Goal: Transaction & Acquisition: Download file/media

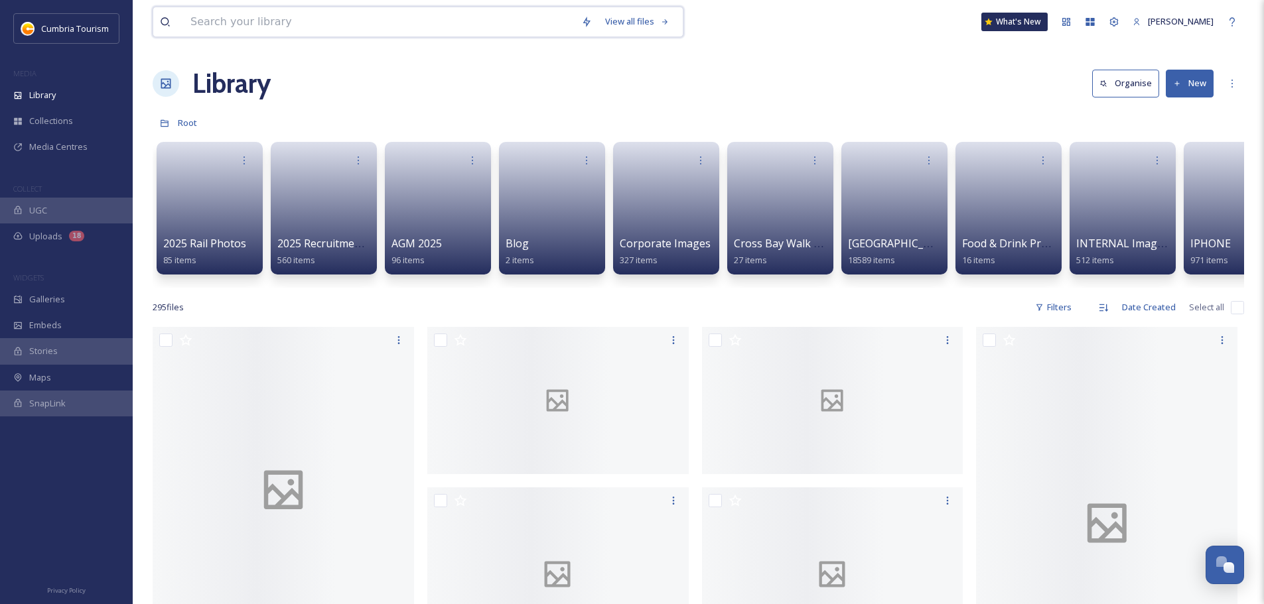
click at [295, 28] on input at bounding box center [379, 21] width 391 height 29
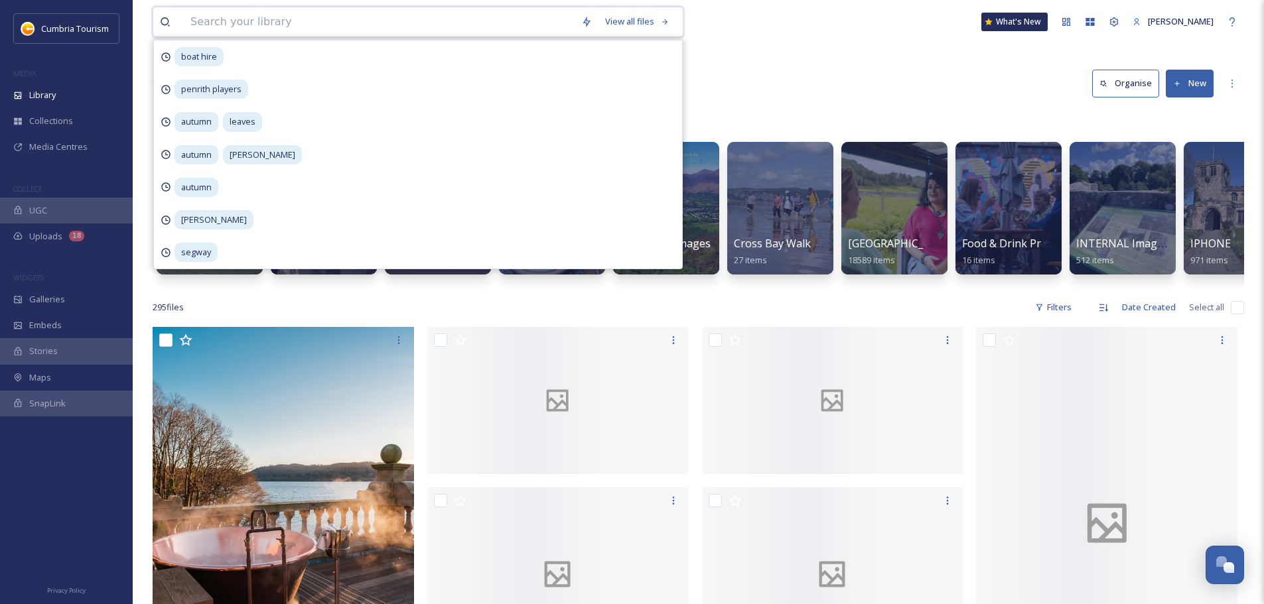
scroll to position [6426, 0]
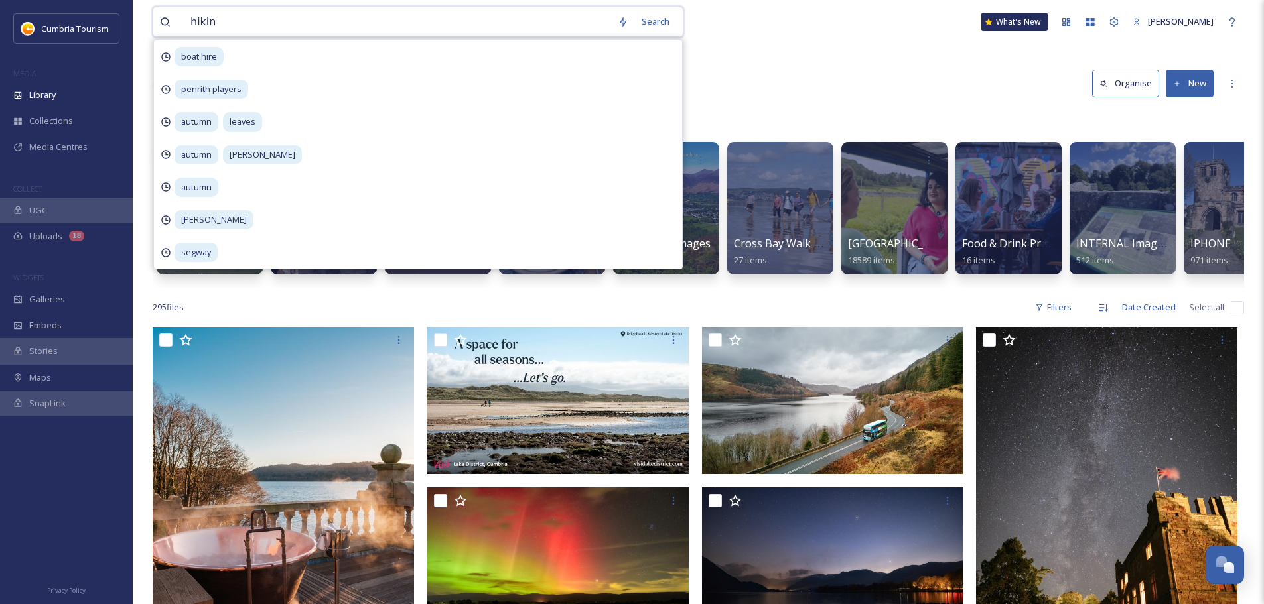
type input "hiking"
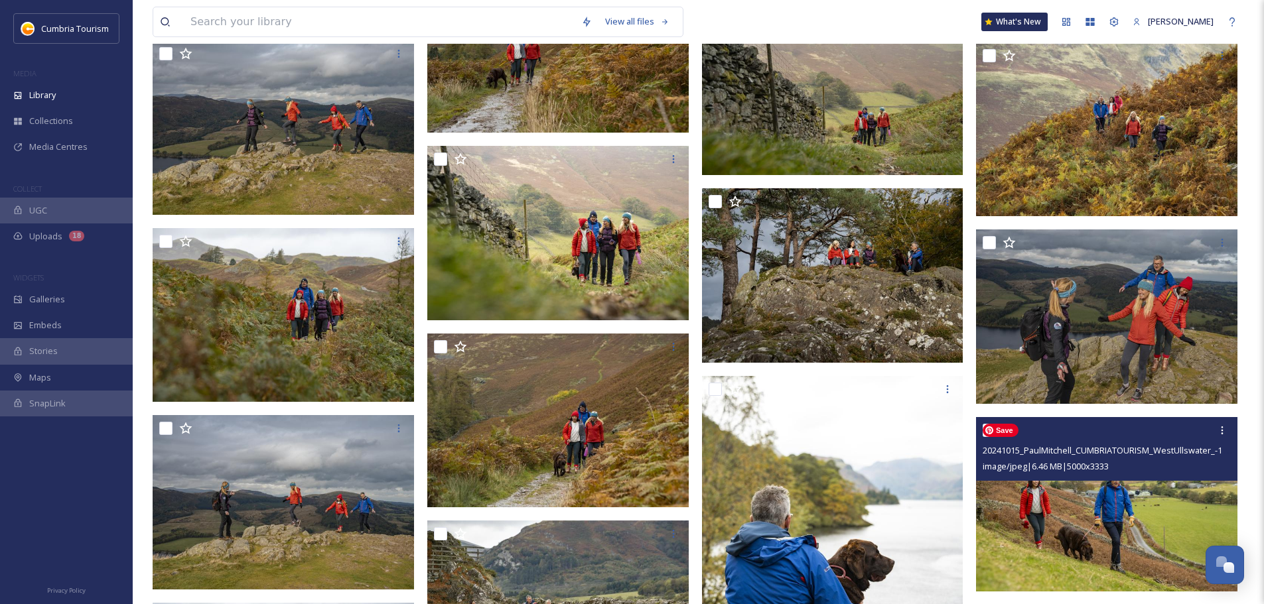
scroll to position [1924, 0]
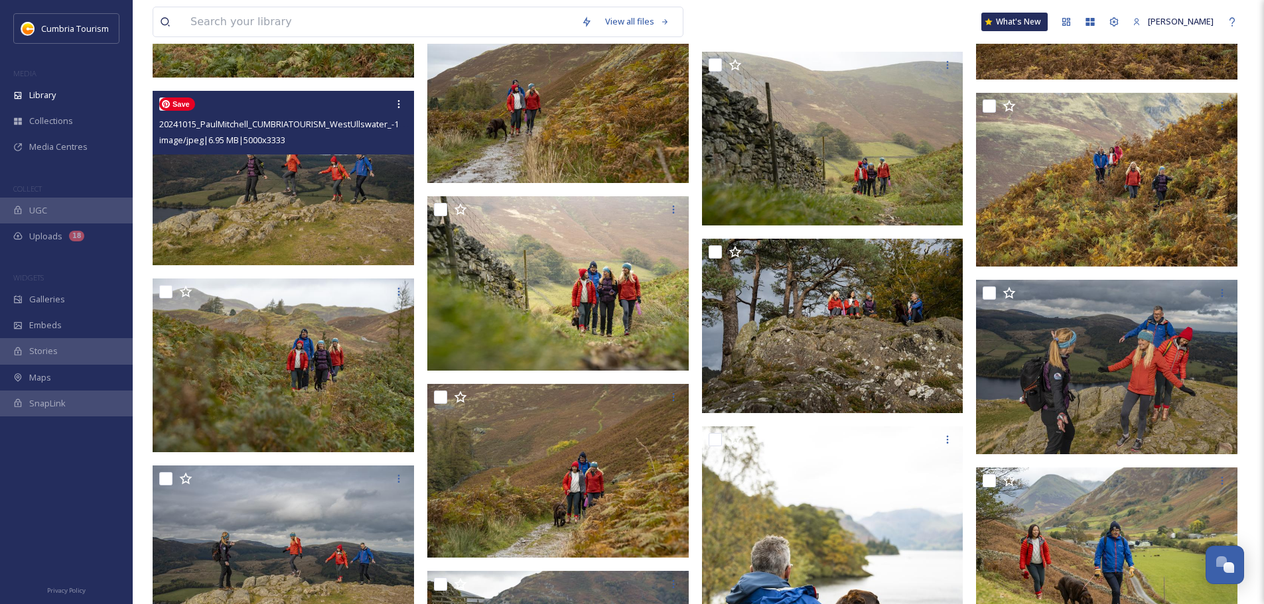
click at [307, 214] on img at bounding box center [283, 178] width 261 height 174
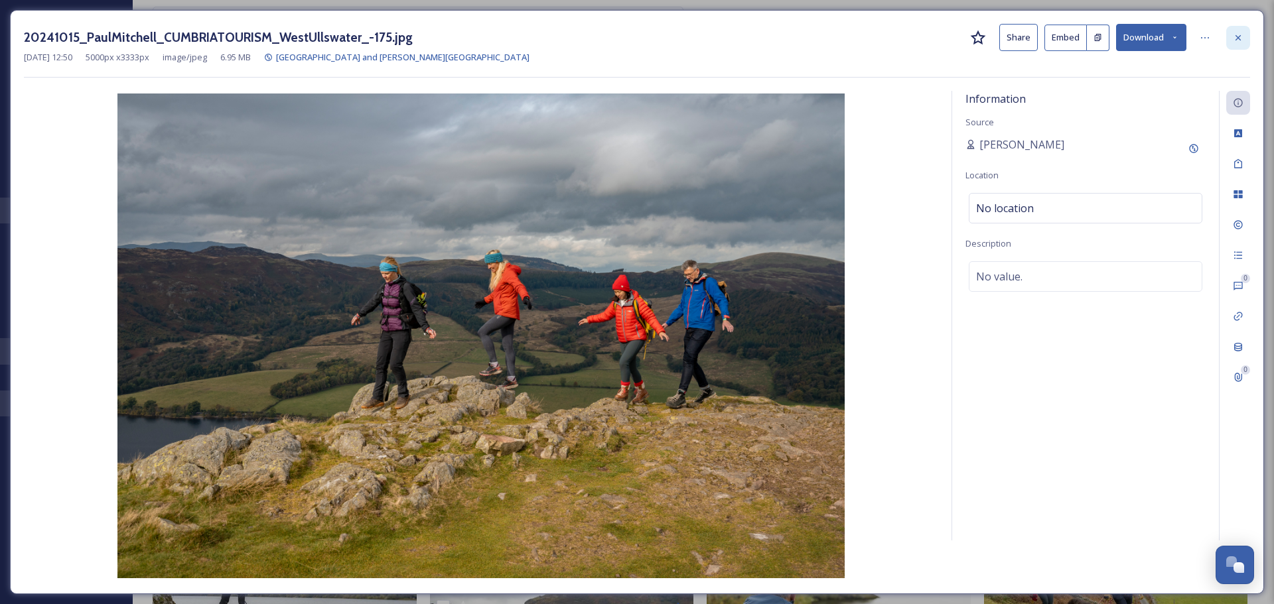
click at [1244, 36] on div at bounding box center [1238, 38] width 24 height 24
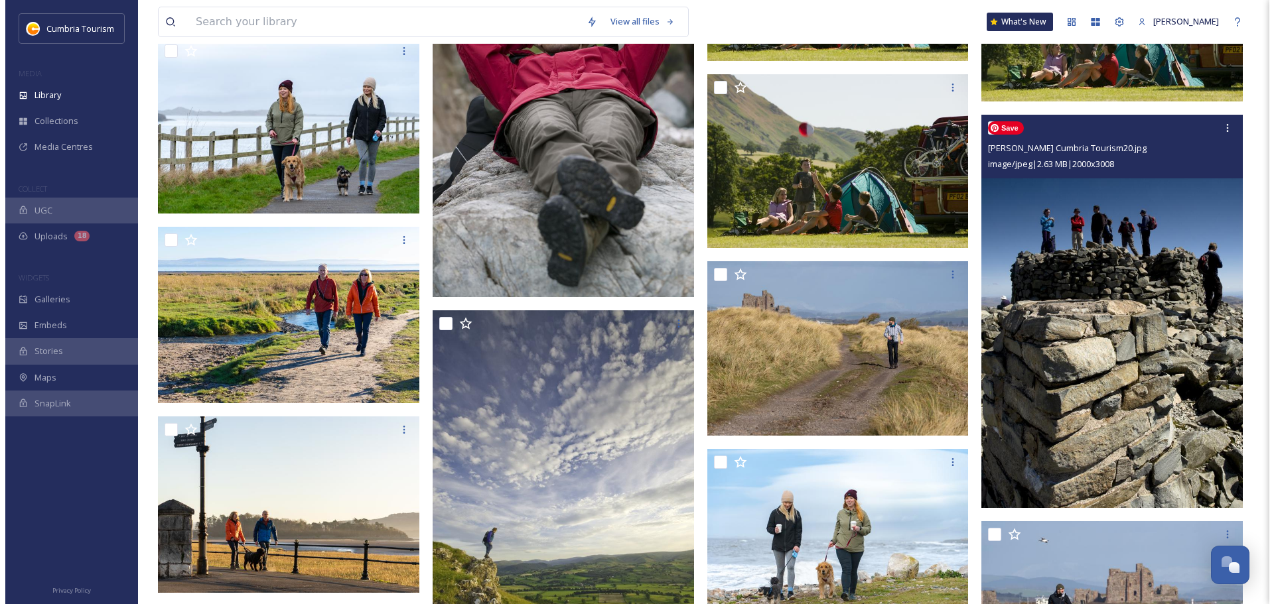
scroll to position [9421, 0]
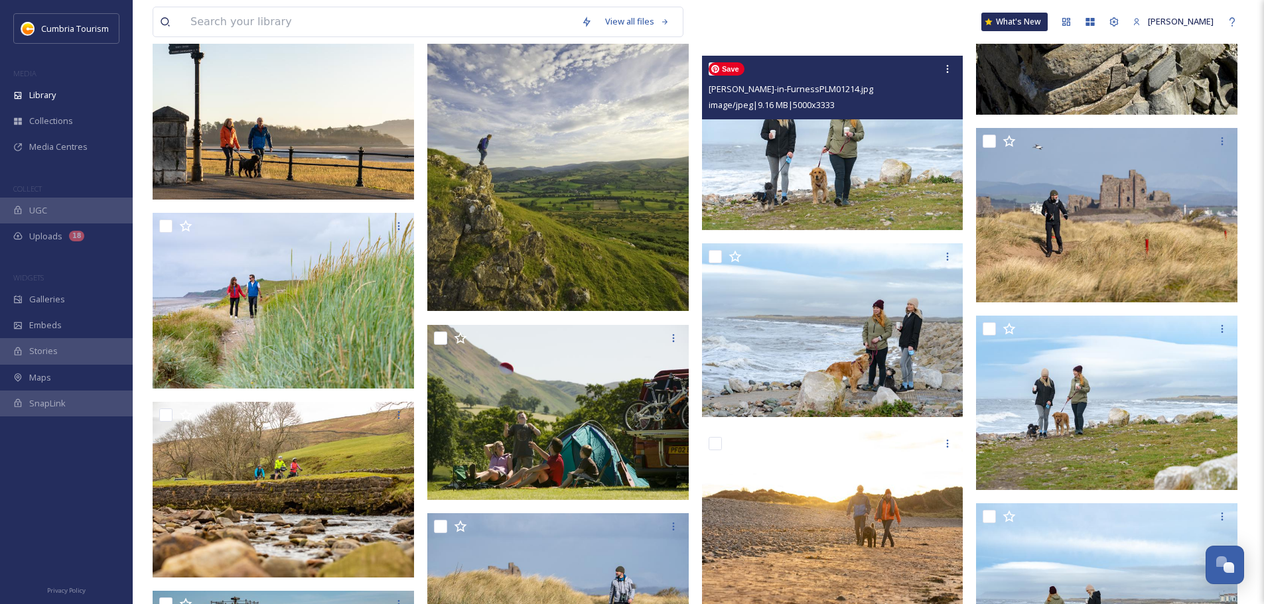
click at [904, 152] on img at bounding box center [832, 143] width 261 height 174
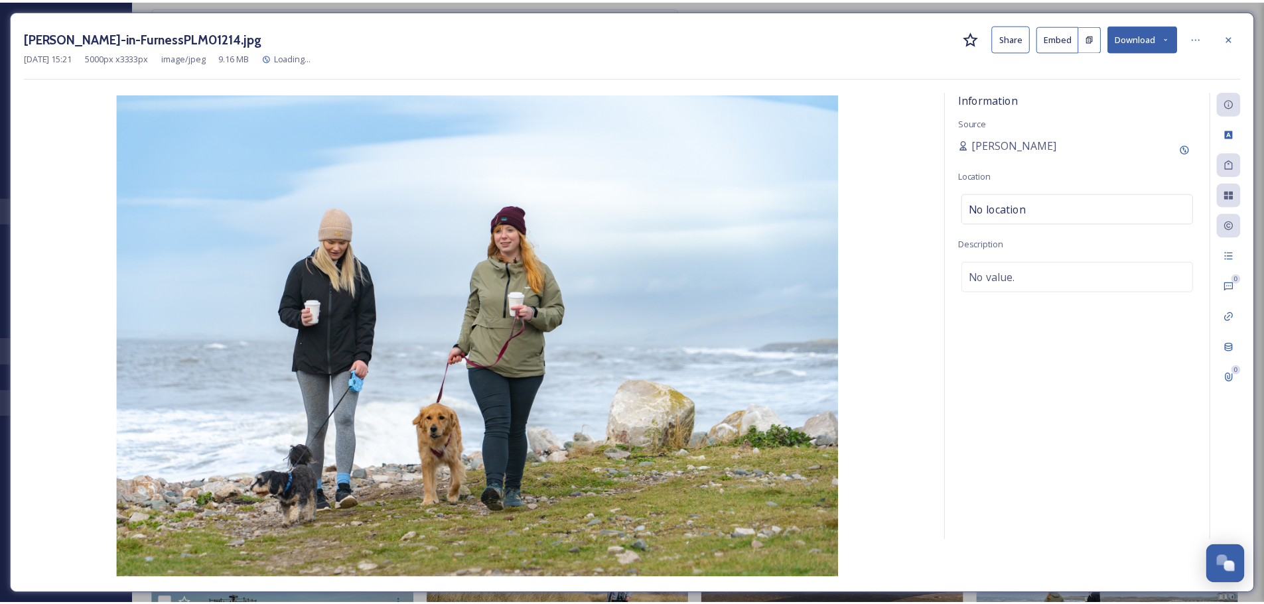
scroll to position [9424, 0]
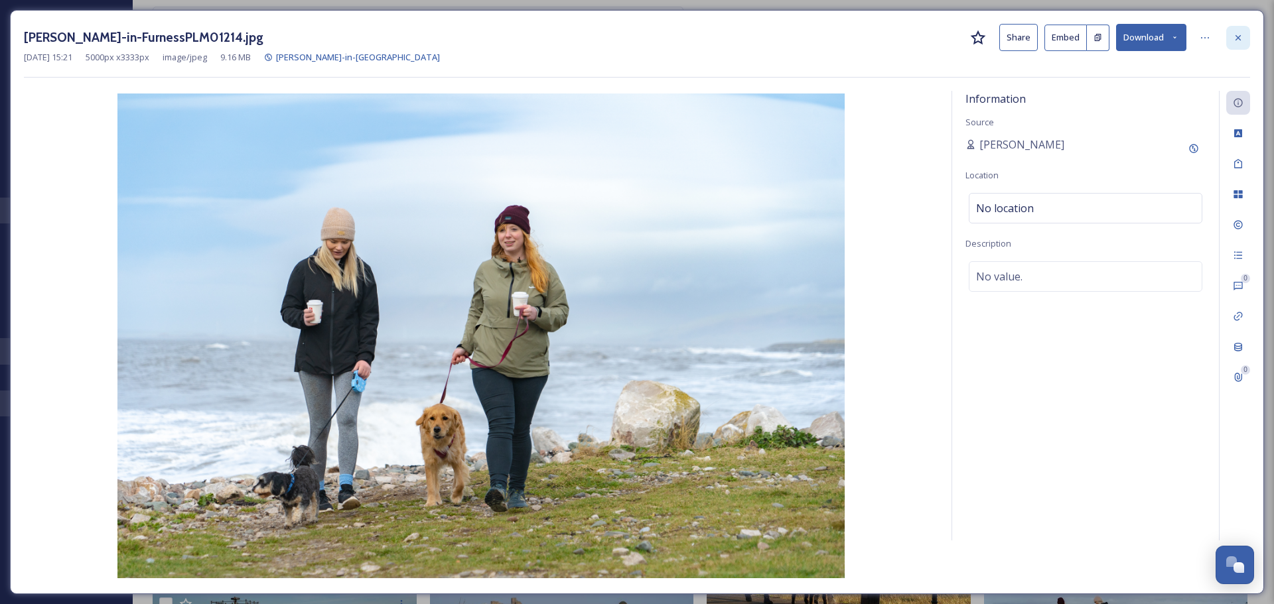
click at [1244, 38] on div at bounding box center [1238, 38] width 24 height 24
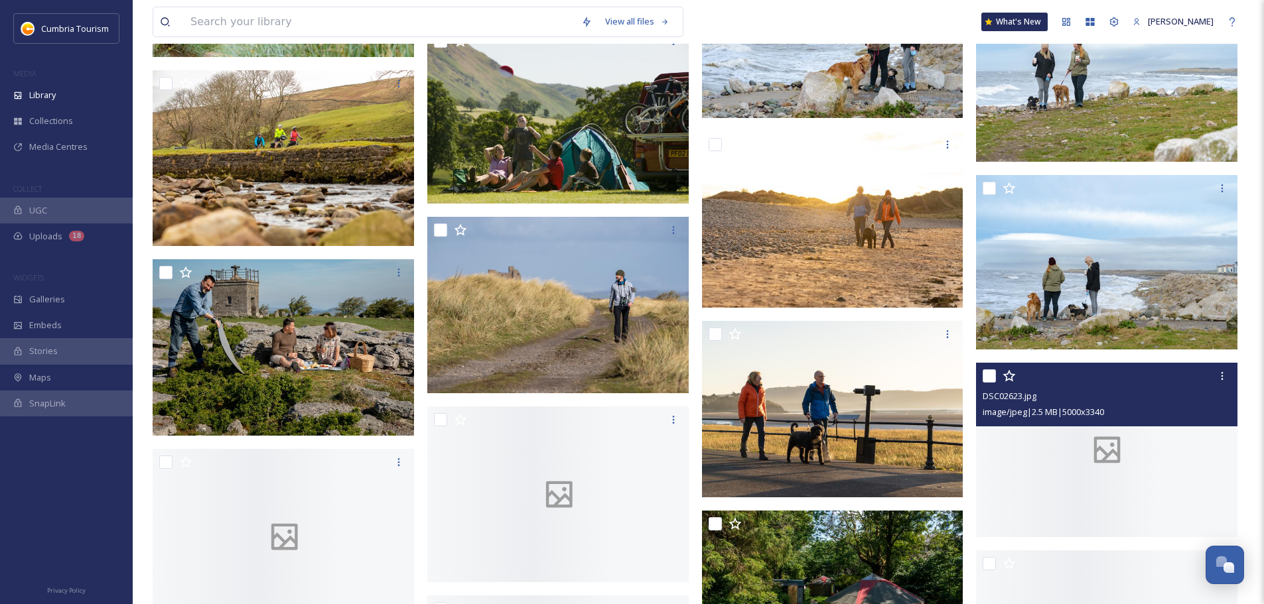
scroll to position [10087, 0]
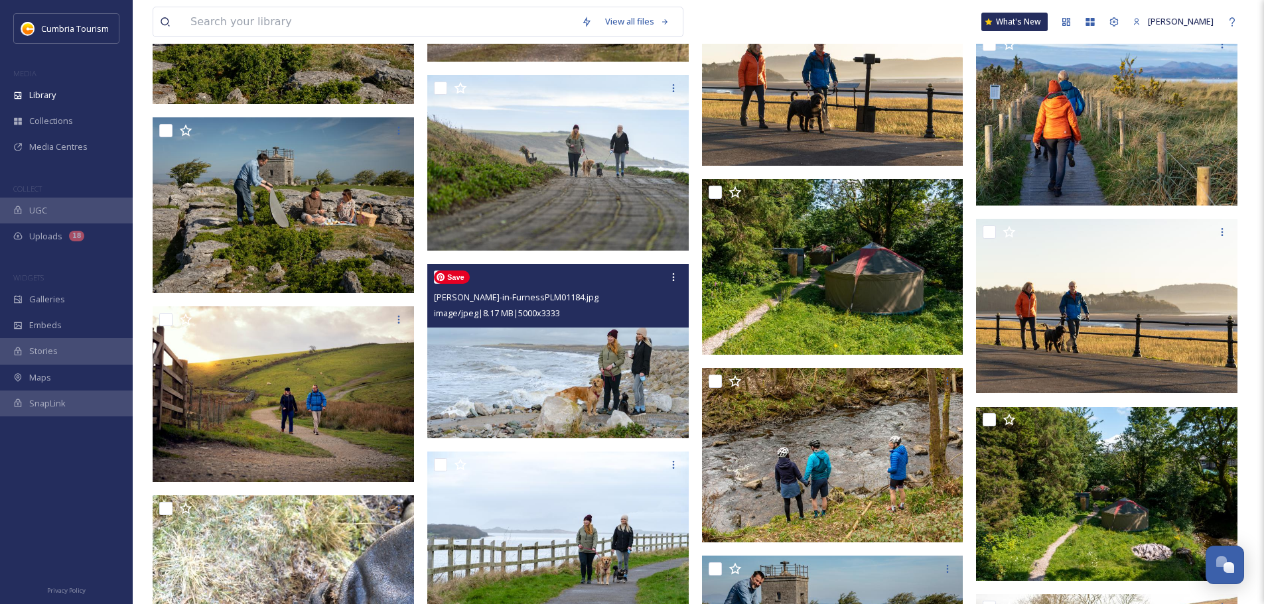
click at [507, 391] on img at bounding box center [557, 351] width 261 height 174
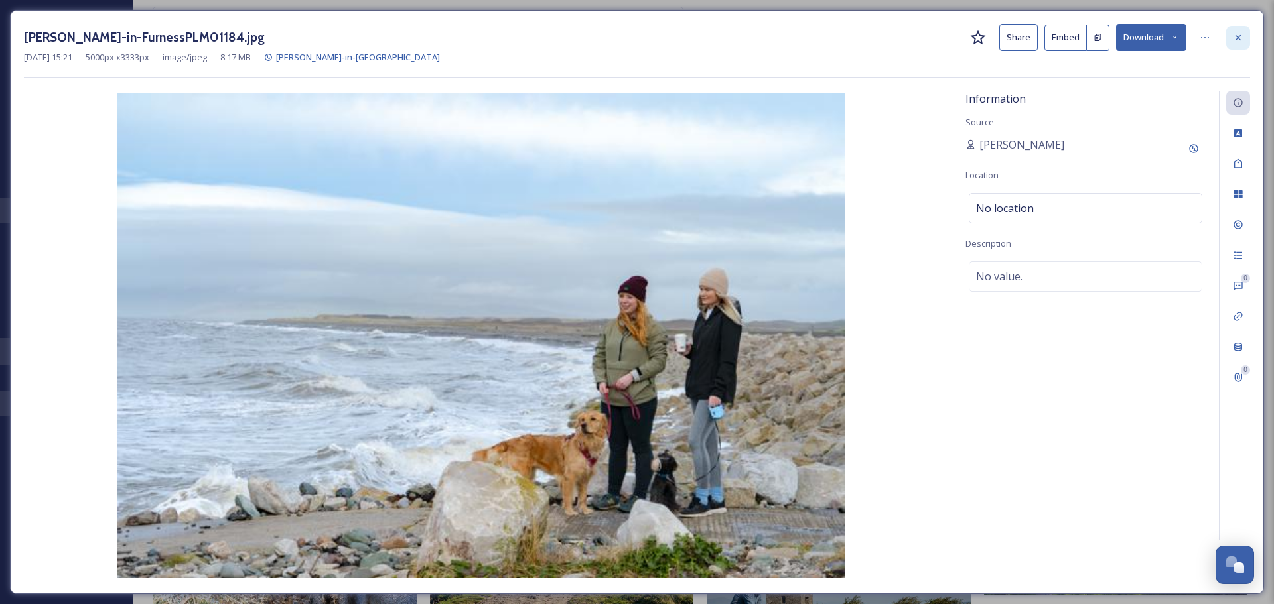
click at [1244, 35] on div at bounding box center [1238, 38] width 24 height 24
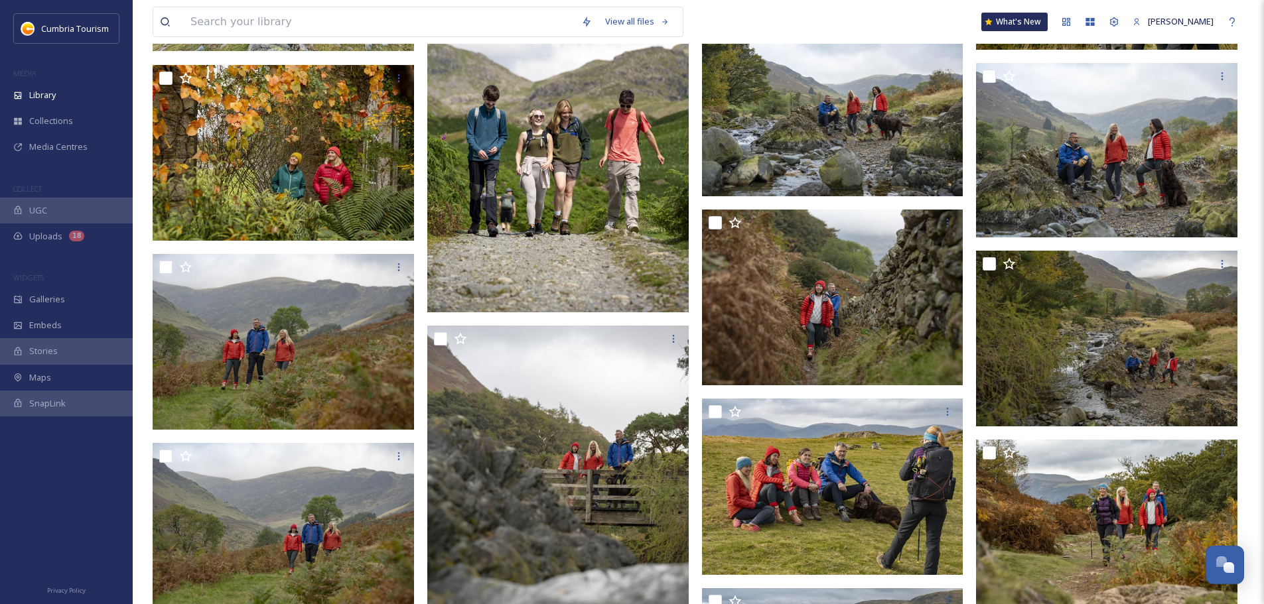
scroll to position [663, 0]
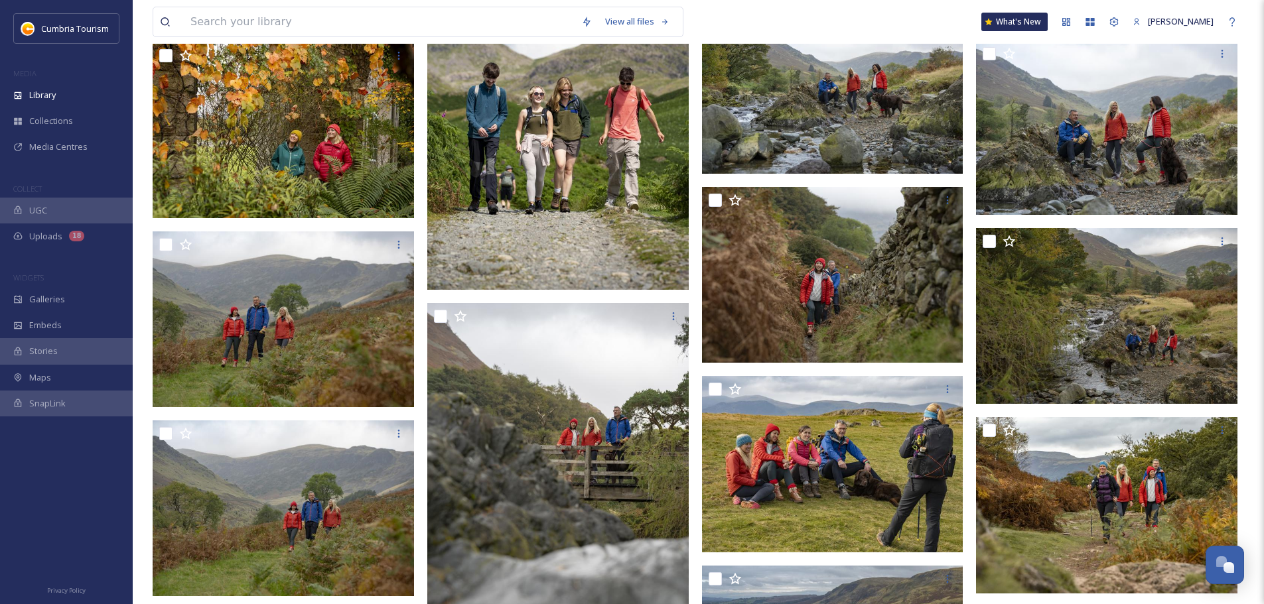
click at [572, 244] on img at bounding box center [557, 94] width 261 height 392
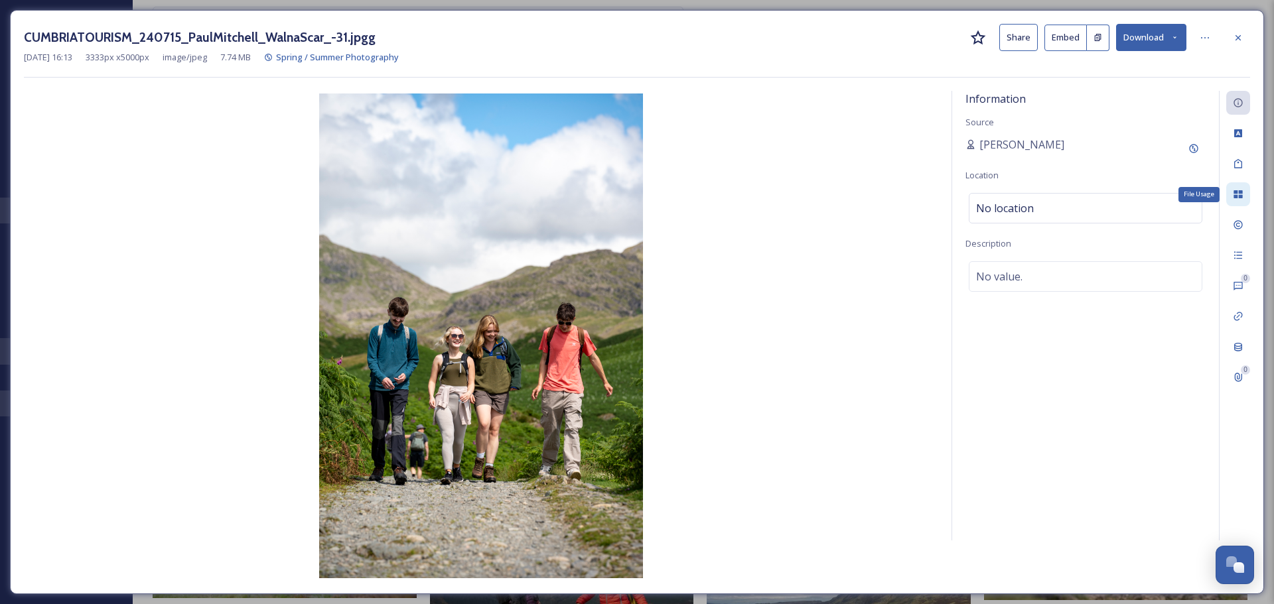
click at [1243, 202] on div "File Usage" at bounding box center [1238, 194] width 24 height 24
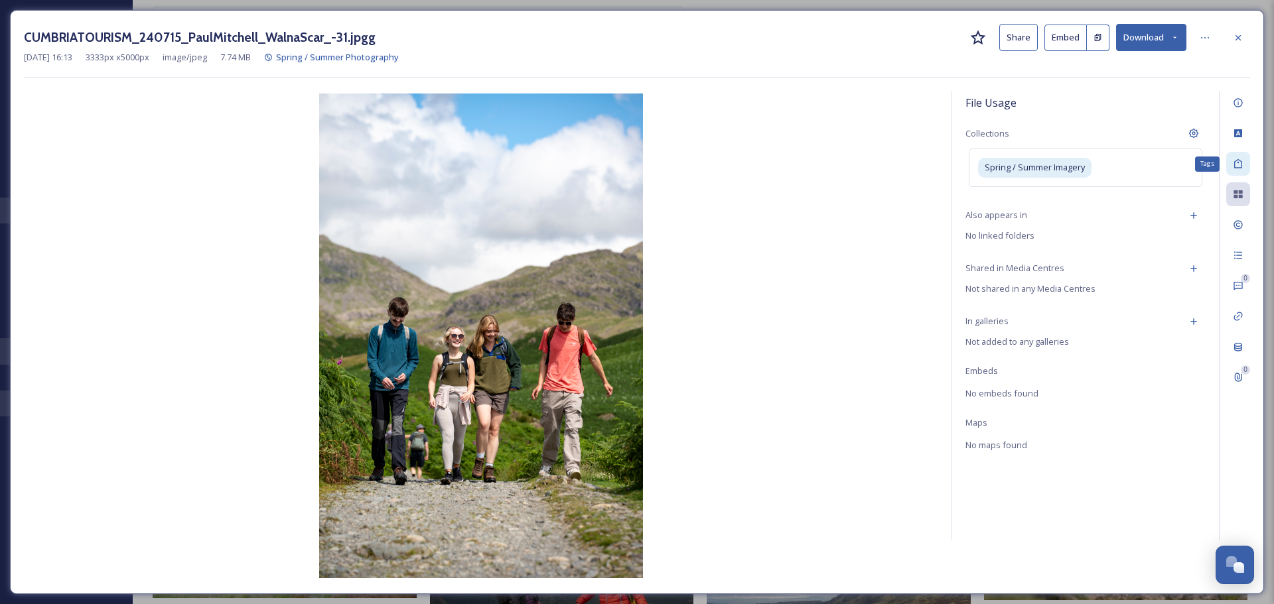
click at [1237, 167] on icon at bounding box center [1238, 164] width 11 height 11
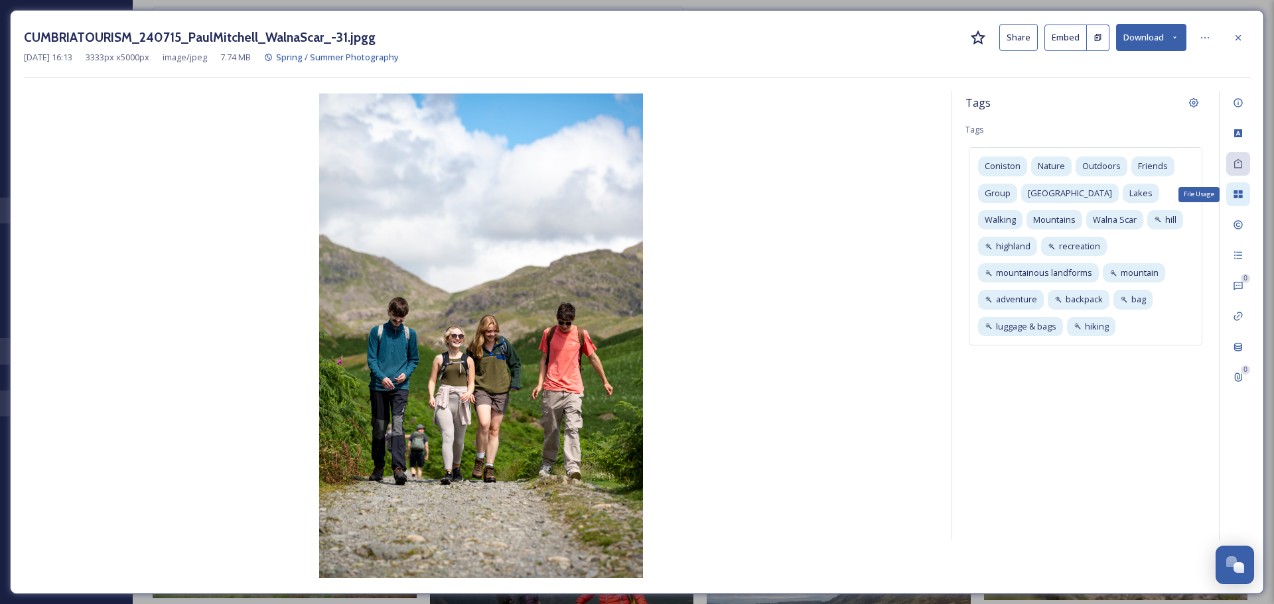
click at [1233, 186] on div "File Usage" at bounding box center [1238, 194] width 24 height 24
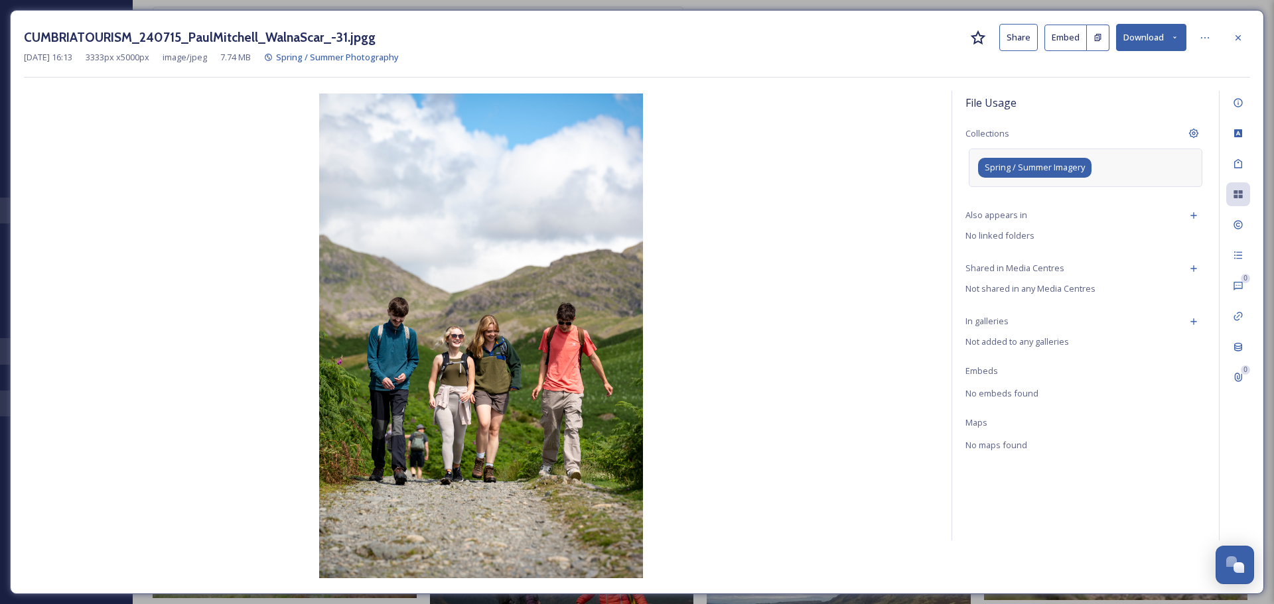
click at [1019, 170] on span "Spring / Summer Imagery" at bounding box center [1035, 167] width 100 height 13
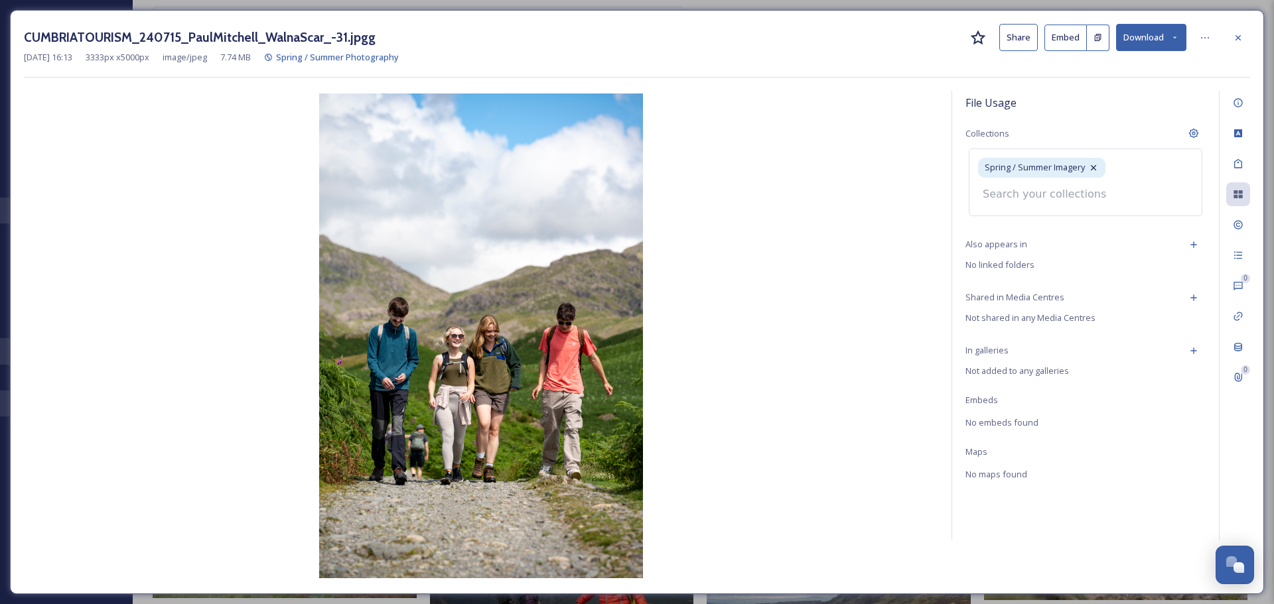
click at [1019, 170] on span "Spring / Summer Imagery" at bounding box center [1035, 167] width 100 height 13
click at [1211, 33] on div at bounding box center [1205, 38] width 24 height 24
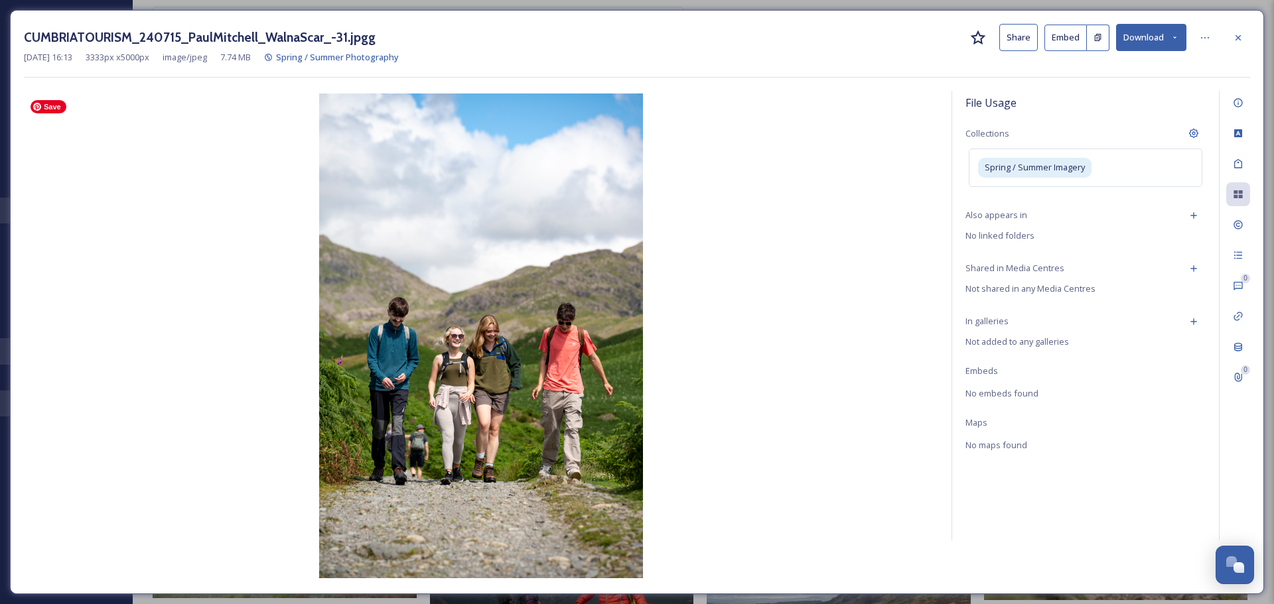
click at [886, 164] on img at bounding box center [481, 336] width 914 height 485
click at [1242, 35] on icon at bounding box center [1238, 38] width 11 height 11
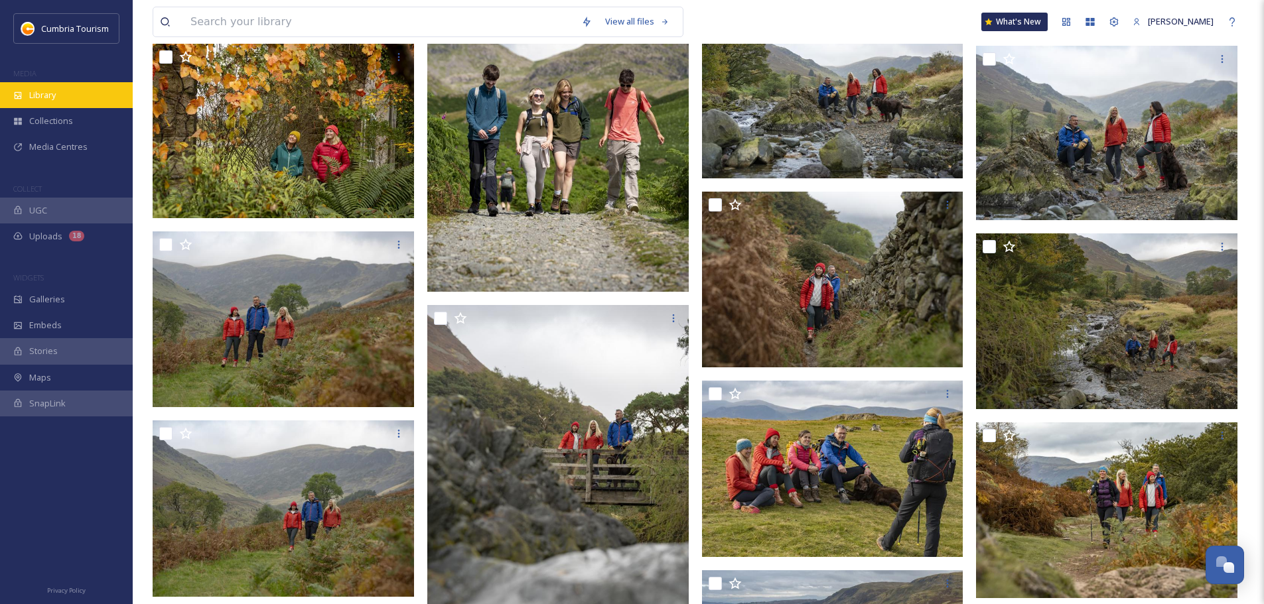
click at [38, 89] on span "Library" at bounding box center [42, 95] width 27 height 13
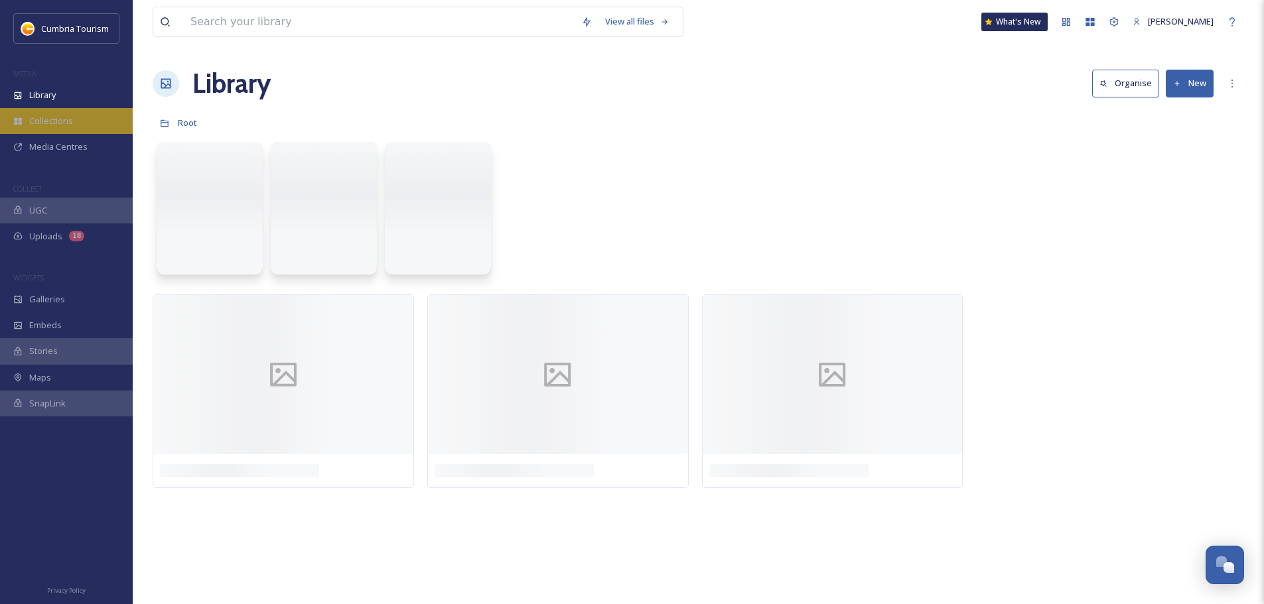
click at [38, 120] on span "Collections" at bounding box center [51, 121] width 44 height 13
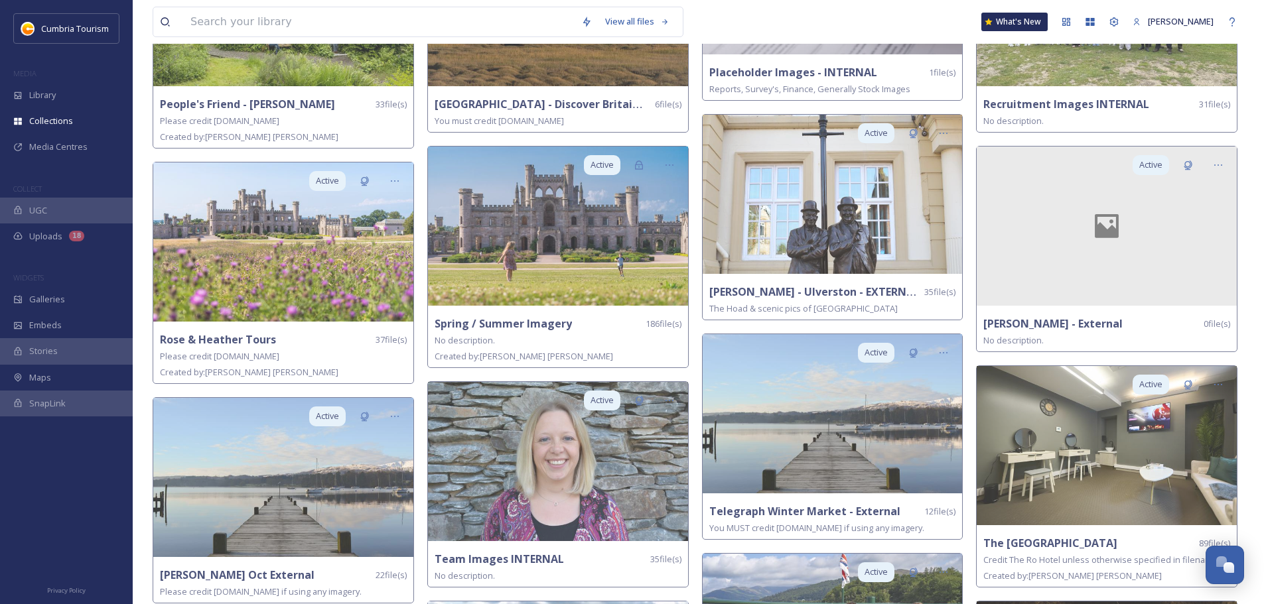
scroll to position [2480, 0]
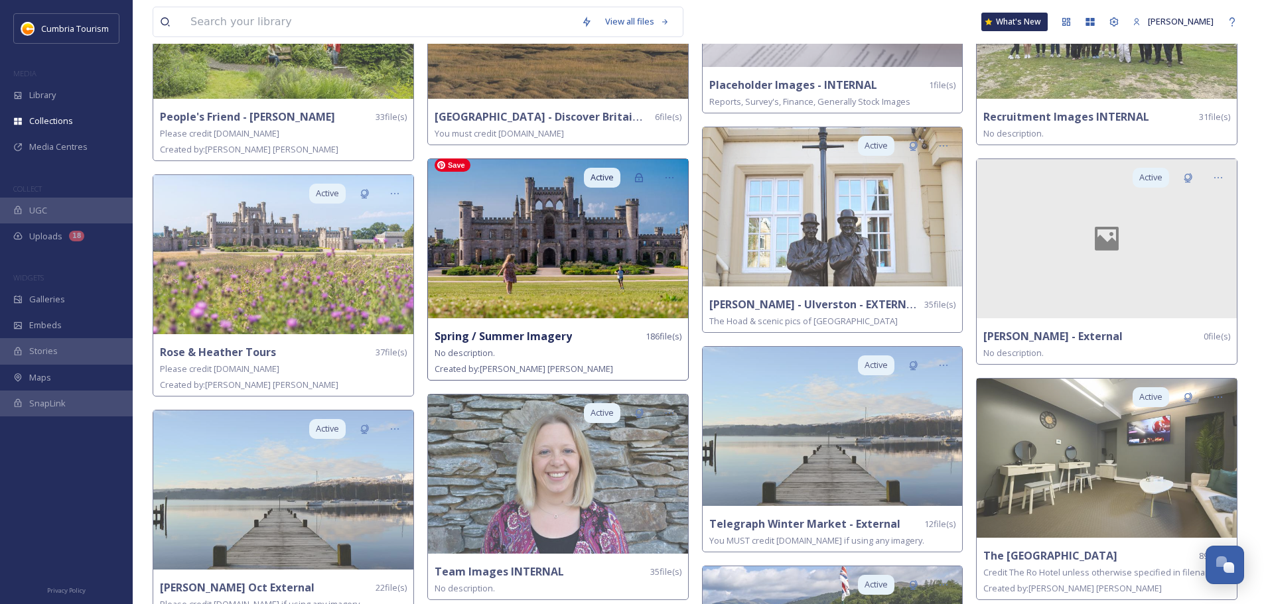
click at [522, 267] on img at bounding box center [558, 238] width 260 height 159
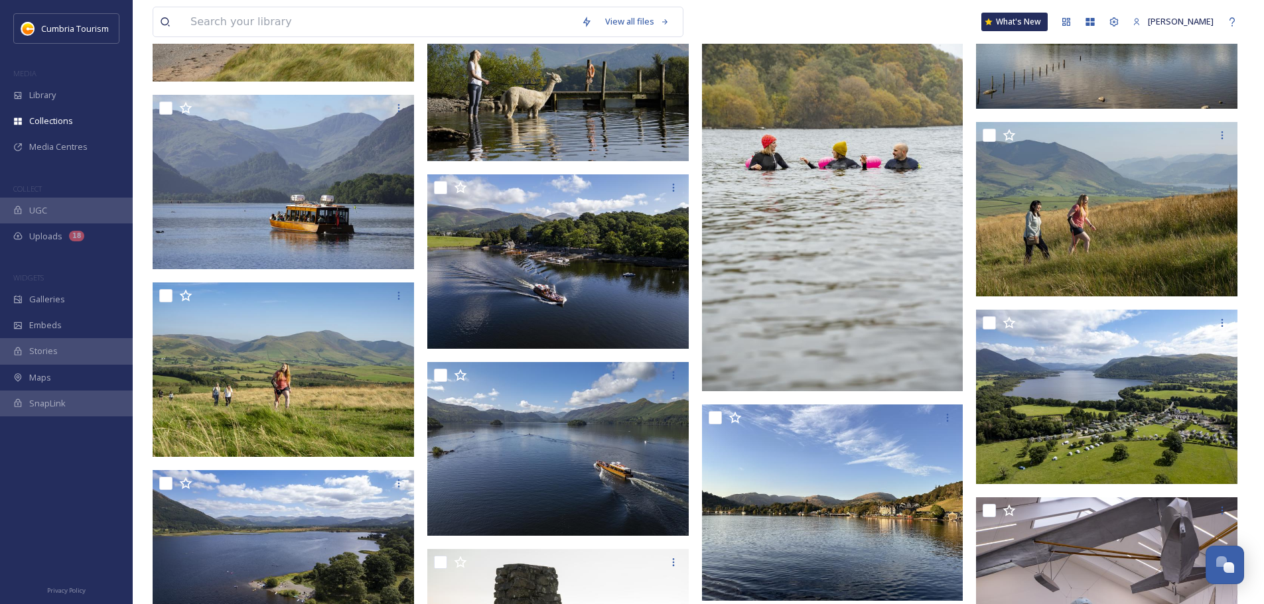
scroll to position [2388, 0]
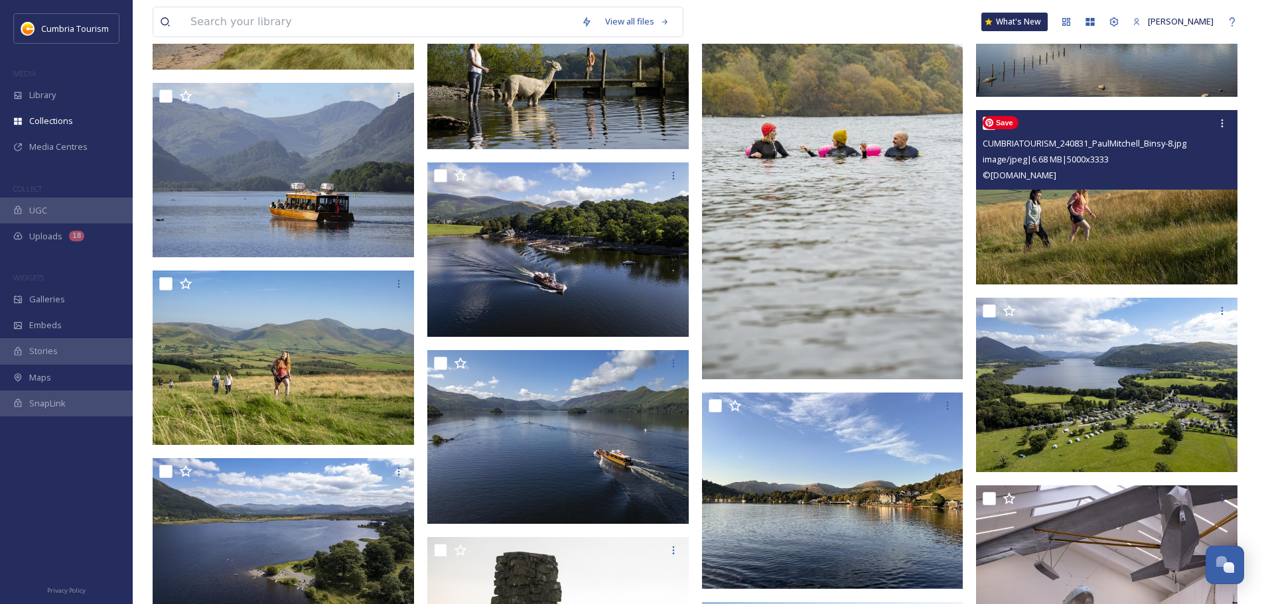
click at [1063, 212] on img at bounding box center [1106, 197] width 261 height 174
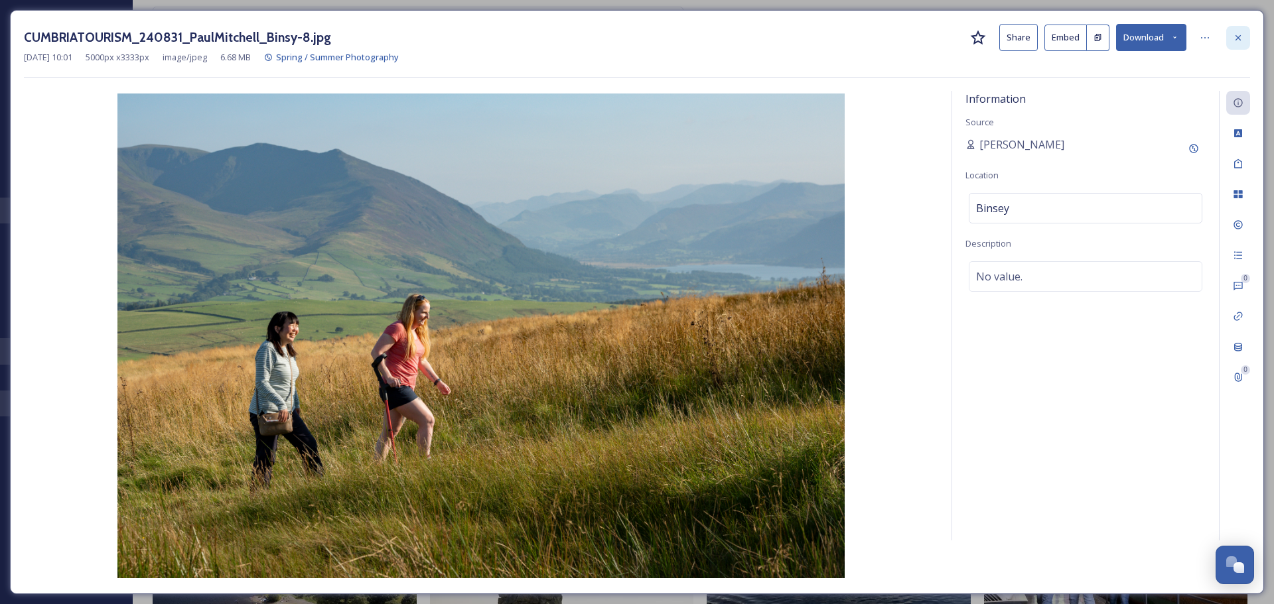
click at [1242, 33] on icon at bounding box center [1238, 38] width 11 height 11
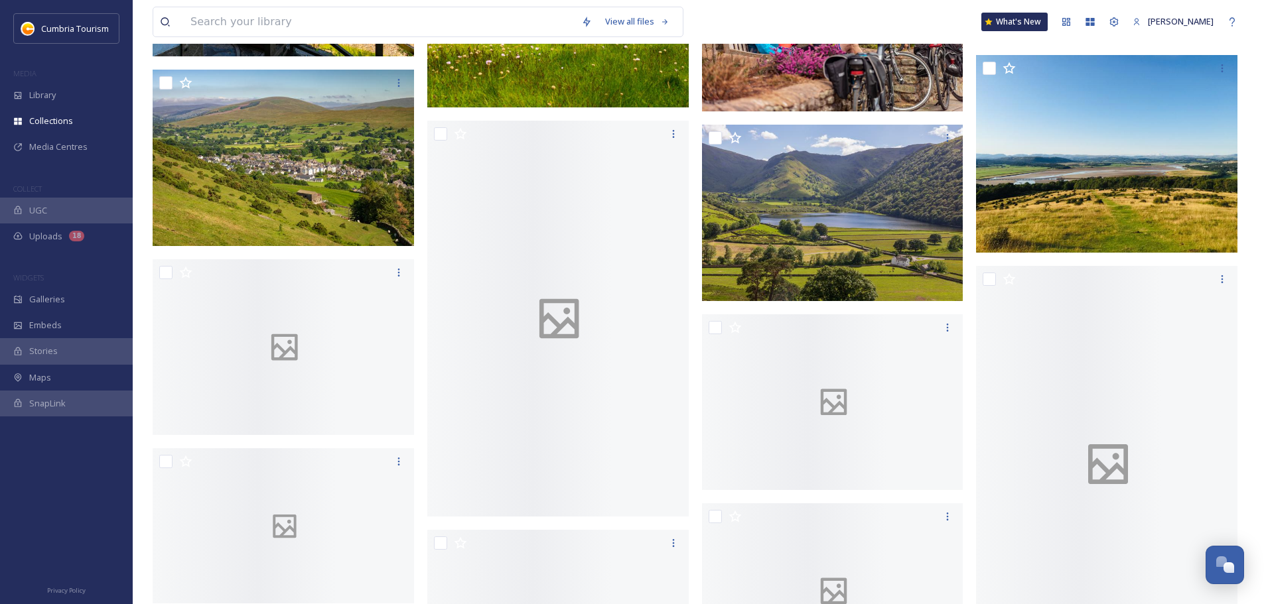
scroll to position [8890, 0]
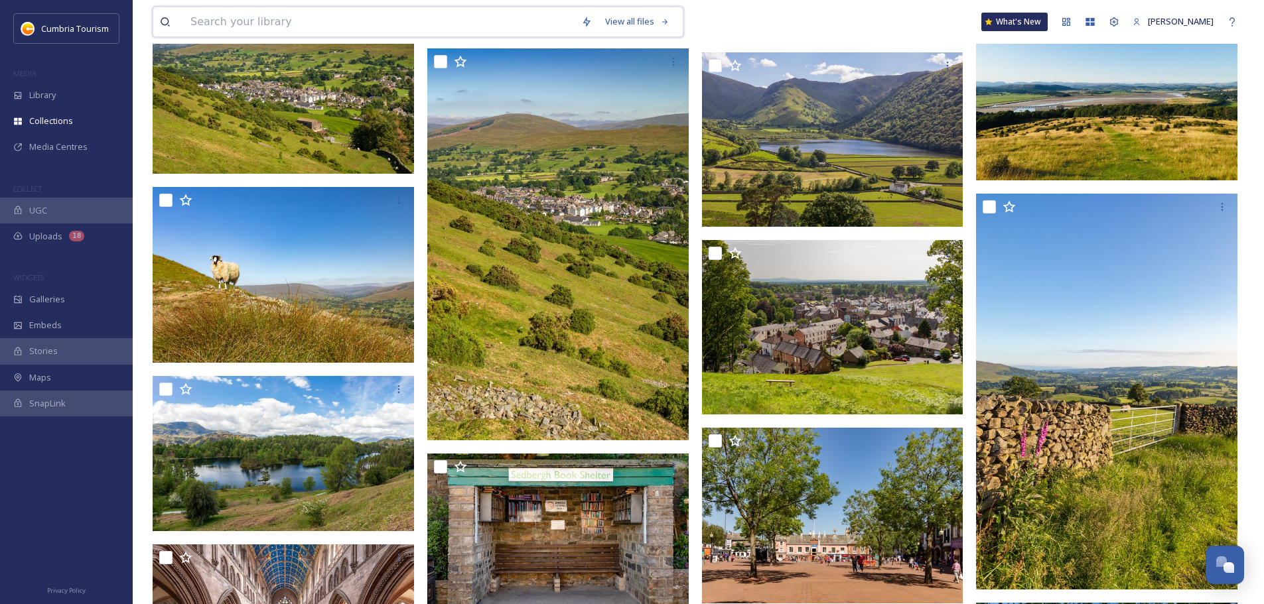
click at [471, 27] on input at bounding box center [379, 21] width 391 height 29
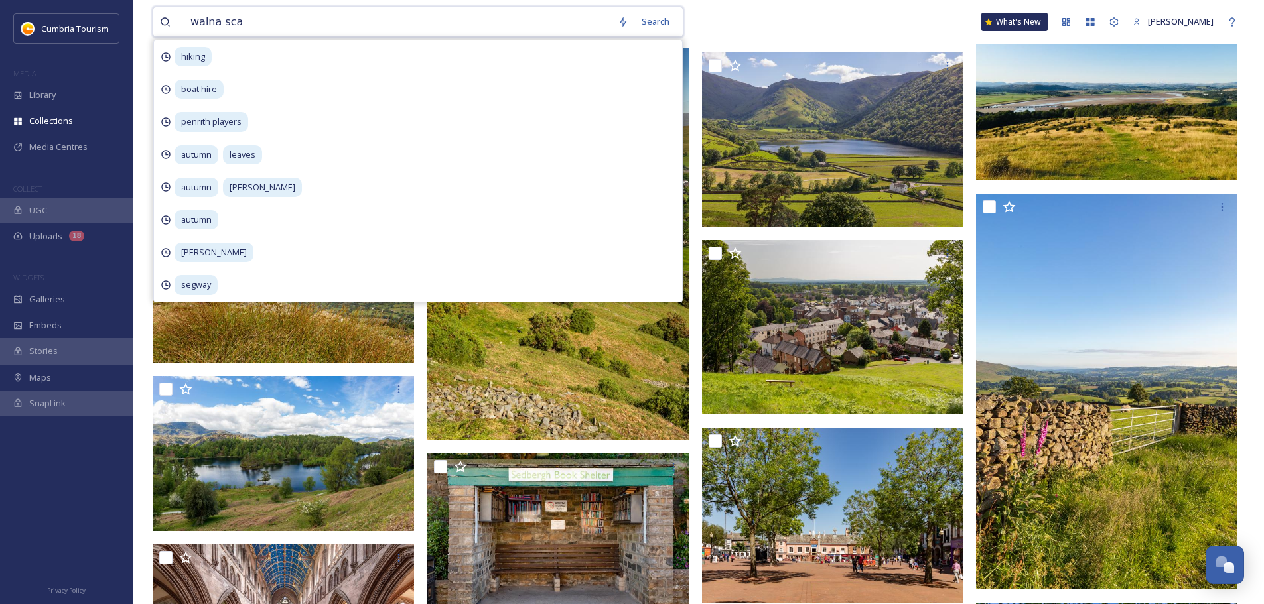
type input "walna scar"
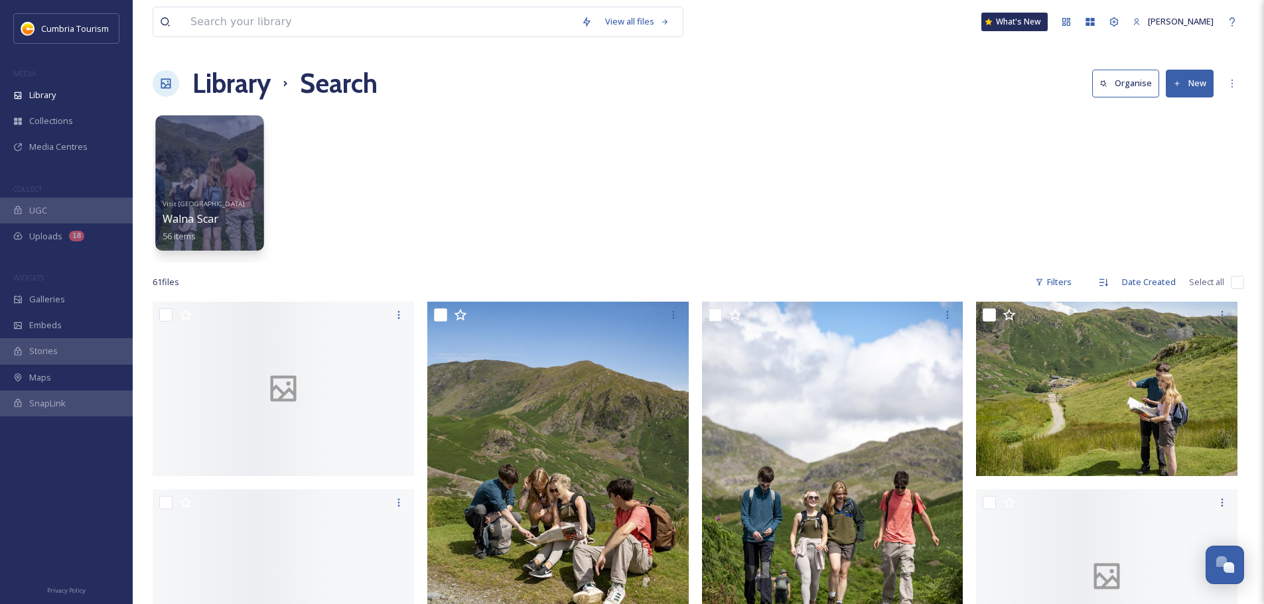
click at [253, 156] on div at bounding box center [209, 182] width 108 height 135
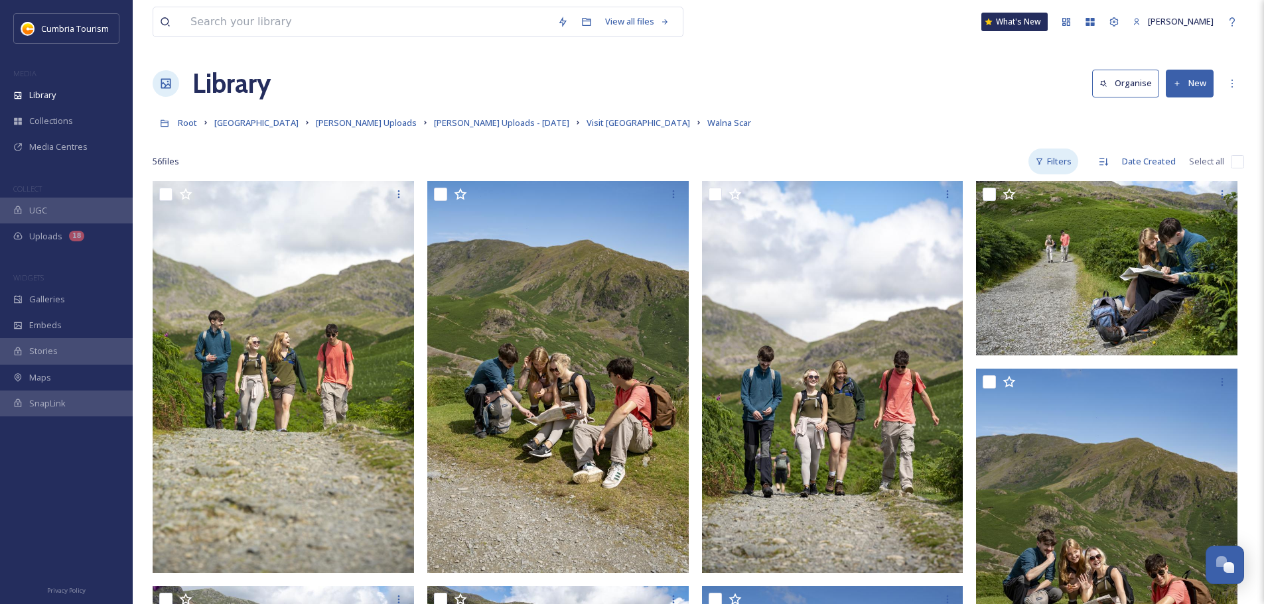
click at [1071, 161] on div "Filters" at bounding box center [1053, 162] width 50 height 26
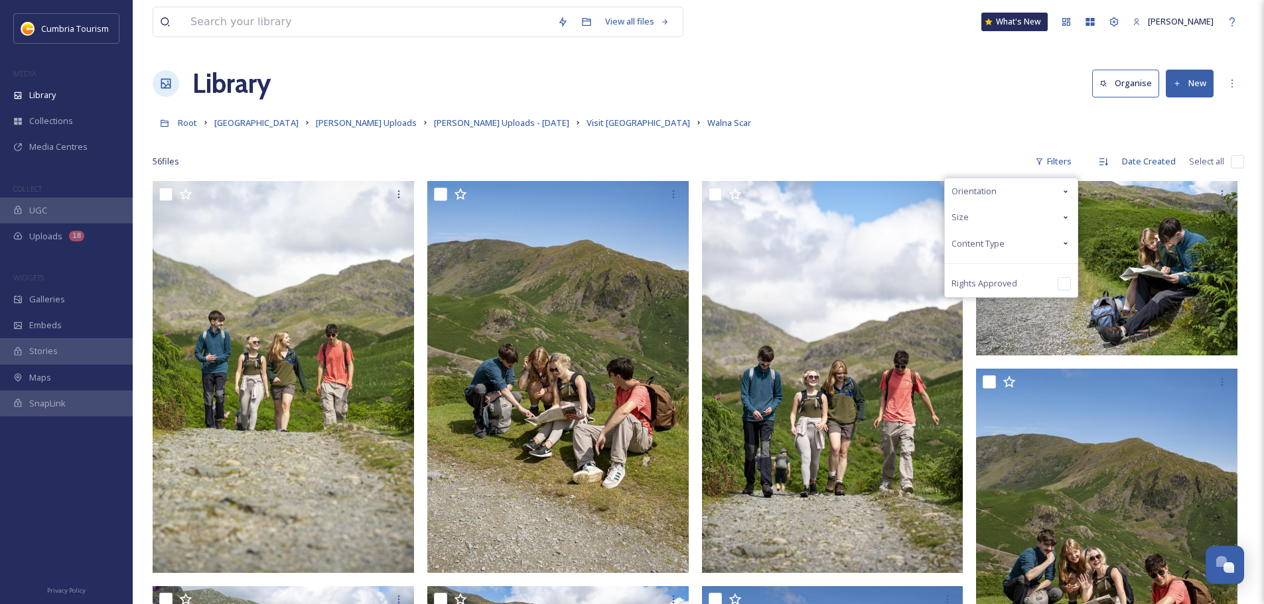
click at [1006, 182] on div "Orientation" at bounding box center [1011, 191] width 133 height 26
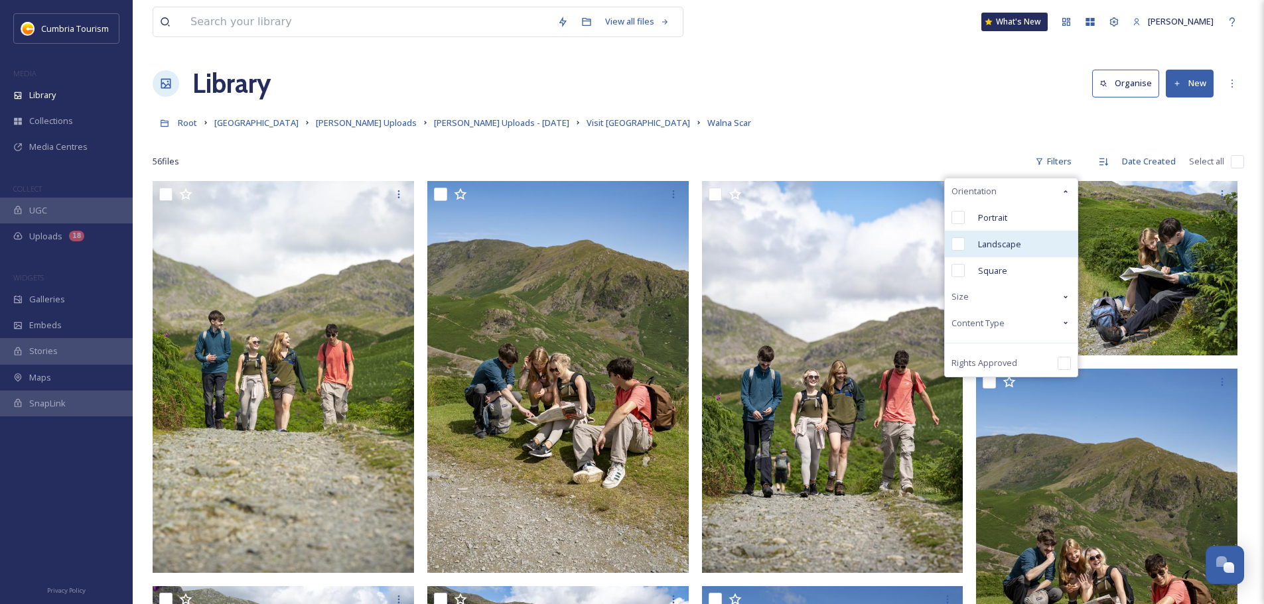
click at [1002, 245] on span "Landscape" at bounding box center [999, 244] width 43 height 13
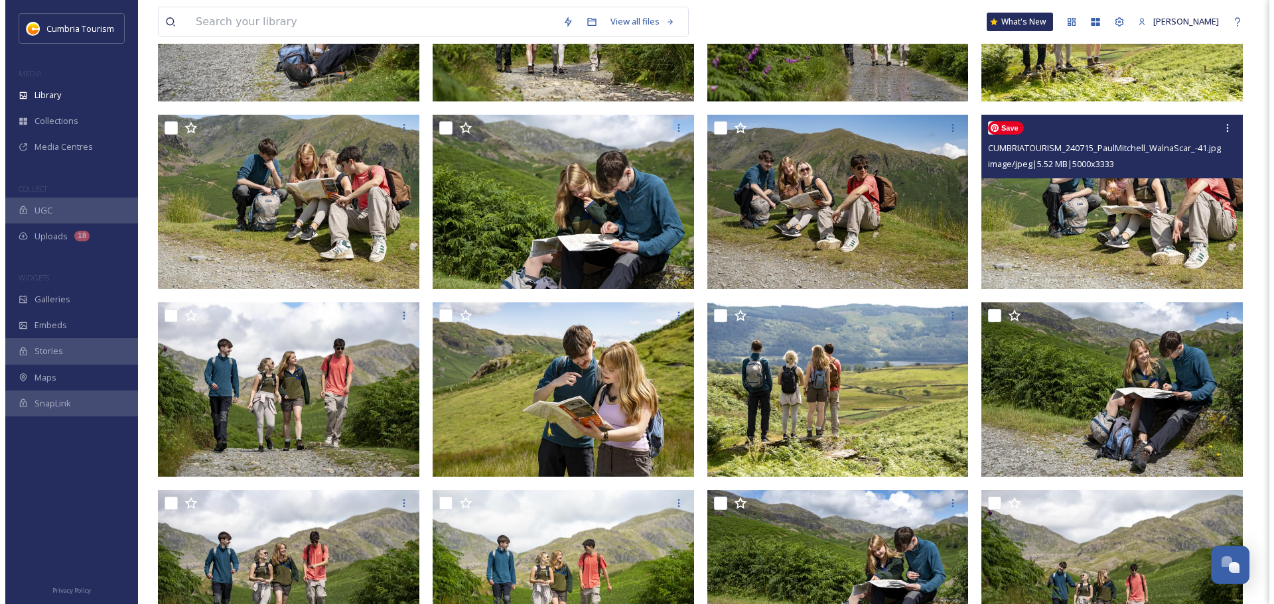
scroll to position [1008, 0]
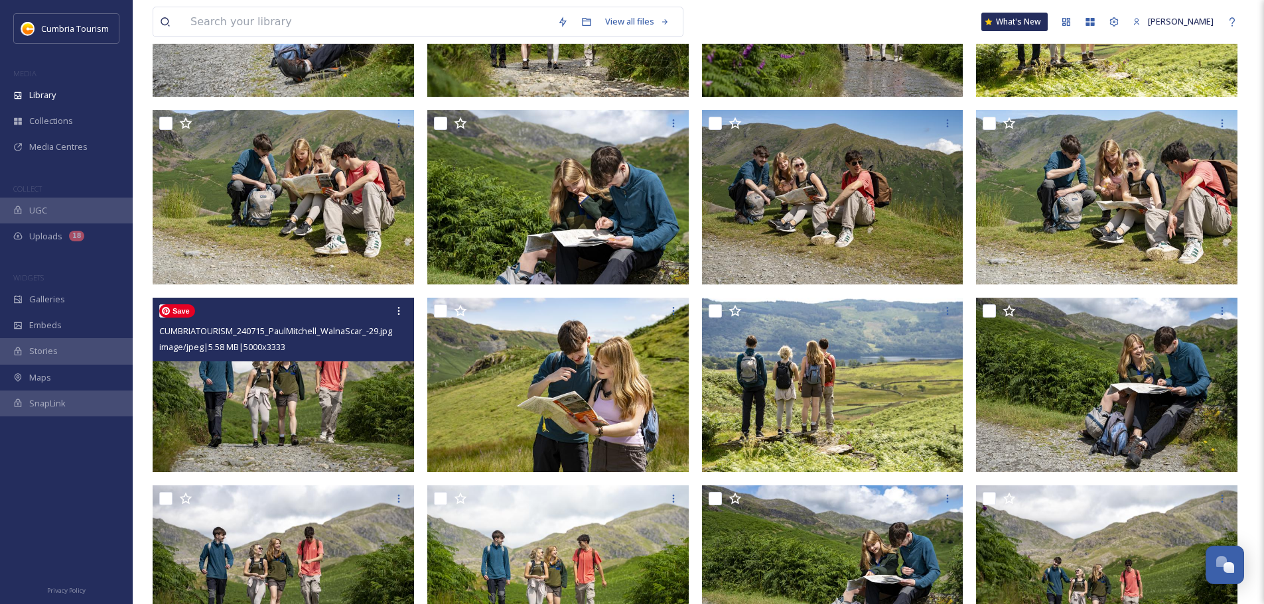
click at [340, 408] on img at bounding box center [283, 385] width 261 height 174
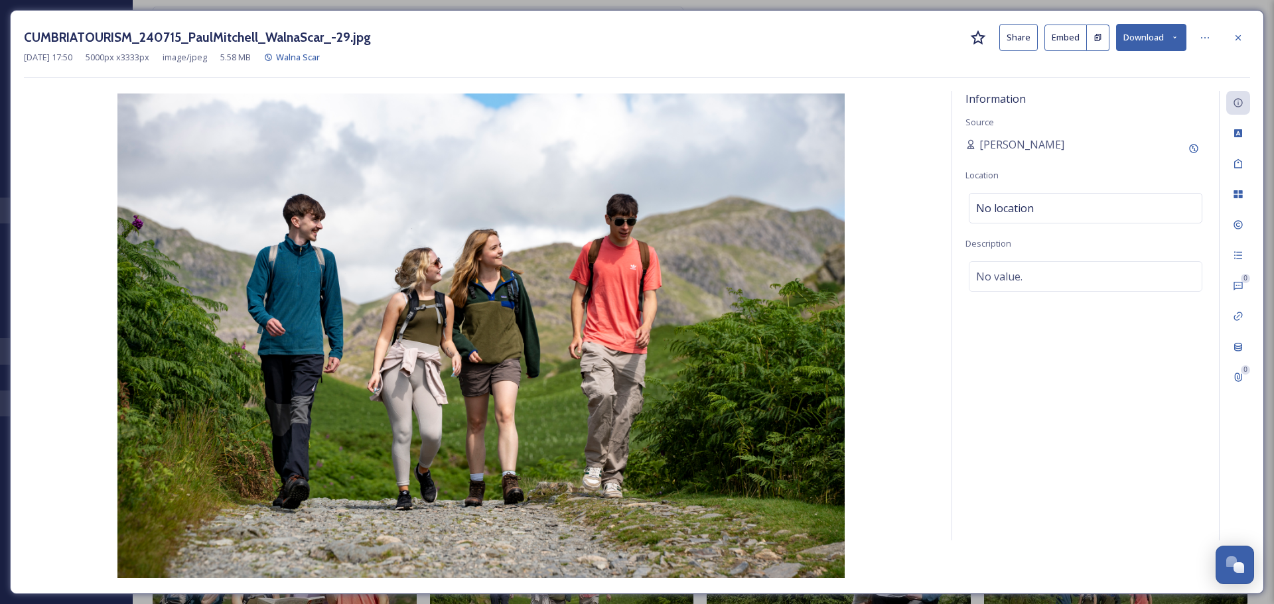
click at [1156, 35] on button "Download" at bounding box center [1151, 37] width 70 height 27
click at [1133, 66] on span "Download Original (5000 x 3333)" at bounding box center [1116, 68] width 125 height 13
